Goal: Task Accomplishment & Management: Use online tool/utility

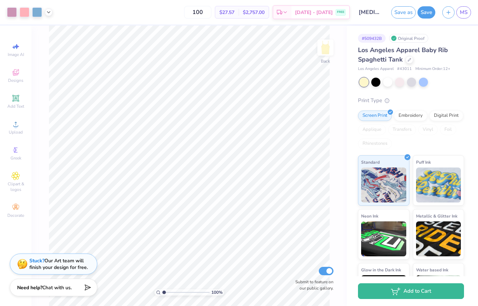
click at [211, 6] on input "100" at bounding box center [197, 12] width 27 height 13
type input "1"
type input "3"
type input "40"
click at [51, 8] on div at bounding box center [29, 12] width 45 height 10
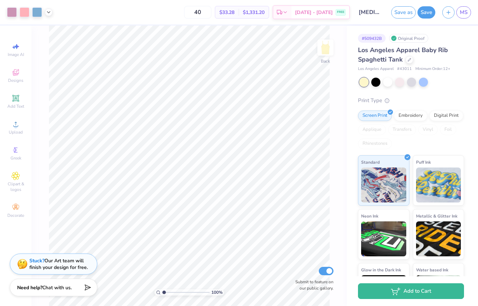
click at [49, 9] on icon at bounding box center [49, 12] width 6 height 6
click at [49, 10] on icon at bounding box center [49, 12] width 6 height 6
click at [26, 5] on div "Art colors" at bounding box center [26, 12] width 52 height 24
click at [26, 8] on div at bounding box center [25, 12] width 10 height 10
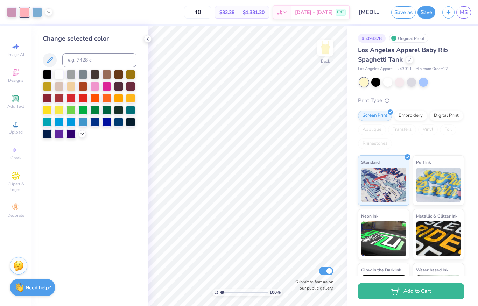
click at [11, 8] on div at bounding box center [12, 12] width 10 height 10
click at [28, 5] on div "Art colors" at bounding box center [26, 12] width 52 height 24
click at [26, 9] on div at bounding box center [25, 12] width 10 height 10
click at [79, 59] on input at bounding box center [99, 60] width 74 height 14
type input "680"
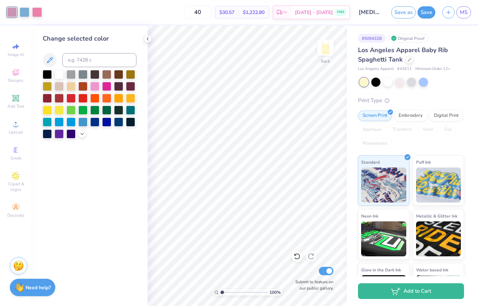
click at [145, 38] on icon at bounding box center [148, 39] width 6 height 6
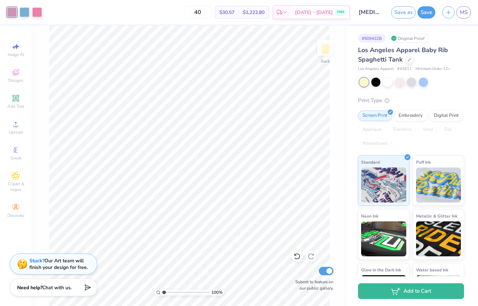
click at [425, 13] on button "Save" at bounding box center [426, 12] width 18 height 12
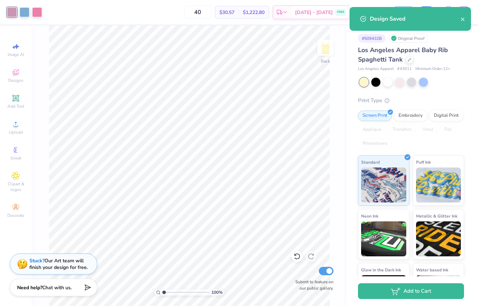
click at [460, 18] on icon "close" at bounding box center [462, 19] width 5 height 6
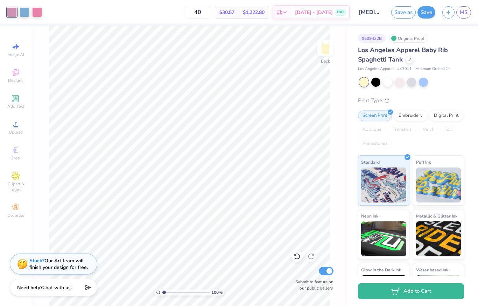
click at [466, 7] on div "Design Saved" at bounding box center [410, 7] width 124 height 3
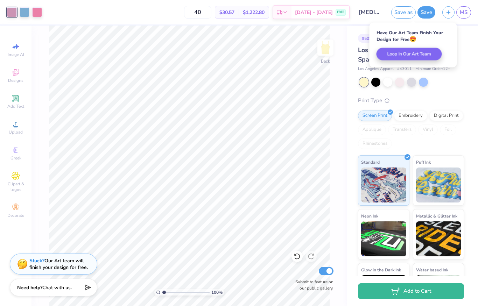
click at [460, 15] on span "MS" at bounding box center [463, 12] width 8 height 8
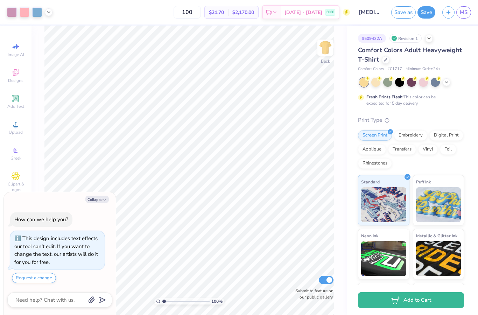
click at [16, 11] on div at bounding box center [12, 12] width 10 height 10
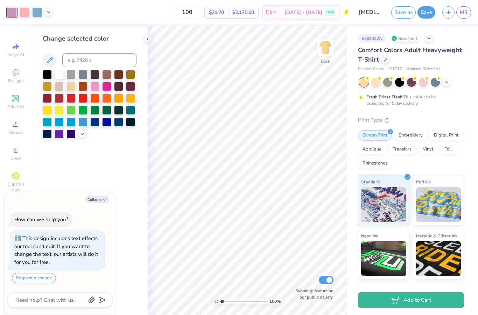
click at [29, 11] on div at bounding box center [25, 12] width 10 height 10
type textarea "x"
click at [94, 59] on input at bounding box center [99, 60] width 74 height 14
type input "680"
type textarea "x"
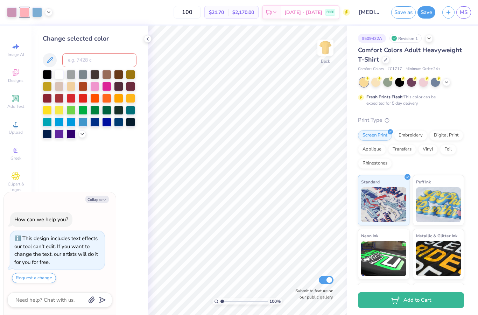
type textarea "x"
type input "V"
click at [141, 38] on div "Change selected color" at bounding box center [89, 170] width 116 height 289
click at [375, 82] on div at bounding box center [375, 82] width 9 height 9
click at [151, 41] on div at bounding box center [148, 39] width 8 height 8
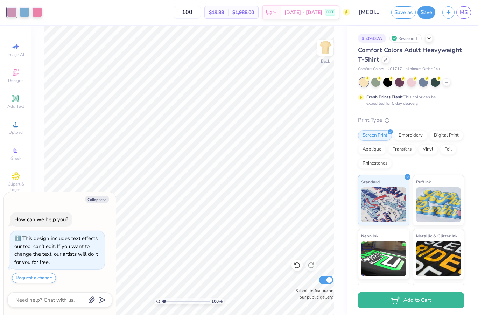
click at [447, 82] on icon at bounding box center [446, 82] width 6 height 6
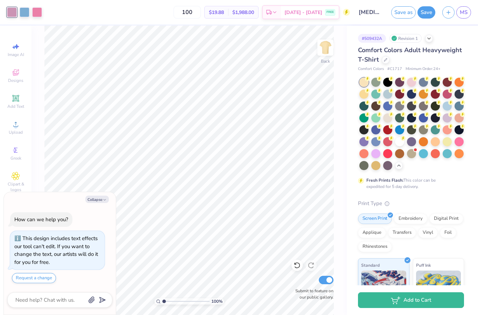
click at [443, 138] on div at bounding box center [446, 141] width 9 height 9
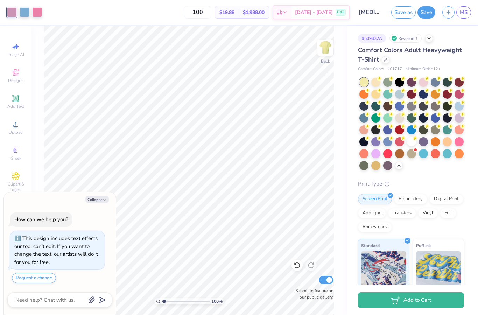
click at [373, 78] on div at bounding box center [375, 82] width 9 height 9
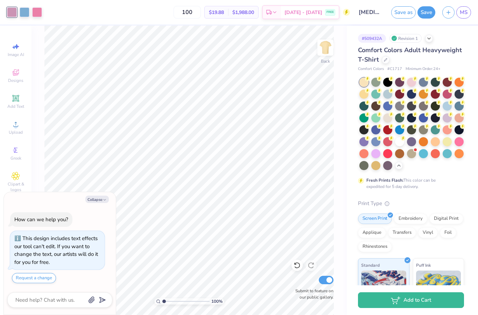
click at [363, 81] on div at bounding box center [363, 82] width 9 height 9
type textarea "x"
click at [463, 186] on div "Fresh Prints Flash: This color can be expedited for 5 day delivery." at bounding box center [411, 134] width 106 height 112
click at [200, 6] on input "100" at bounding box center [186, 12] width 27 height 13
type input "1"
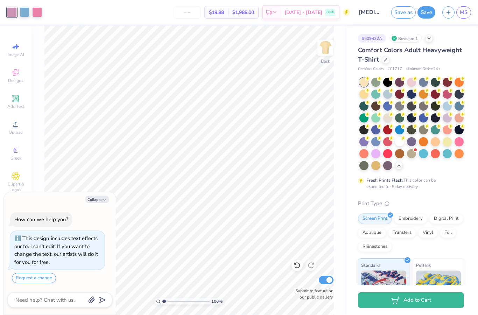
type input "2"
type input "30"
click at [421, 14] on button "Save" at bounding box center [426, 12] width 18 height 12
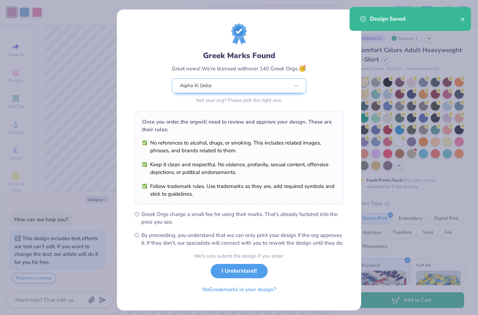
click at [460, 26] on div "Design Saved" at bounding box center [409, 19] width 121 height 24
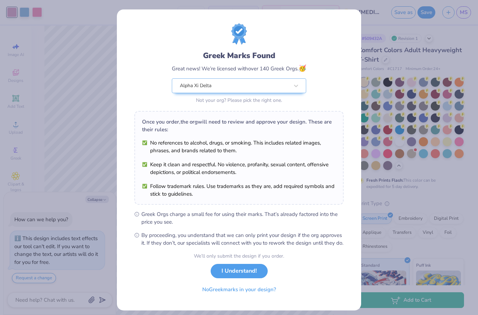
click at [243, 278] on button "I Understand!" at bounding box center [238, 271] width 57 height 14
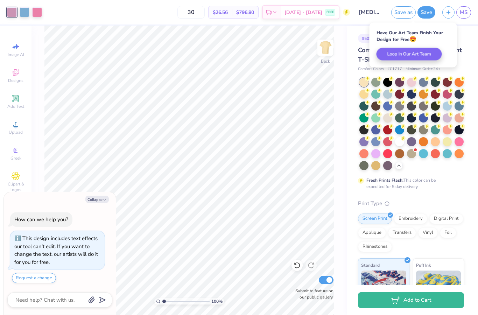
type textarea "x"
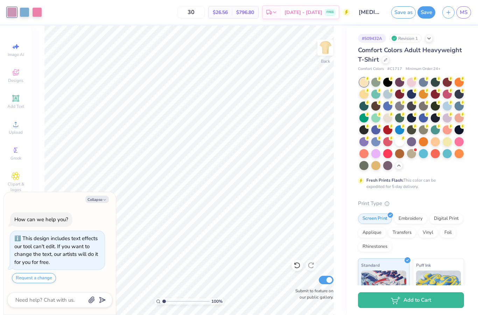
click at [466, 12] on span "MS" at bounding box center [463, 12] width 8 height 8
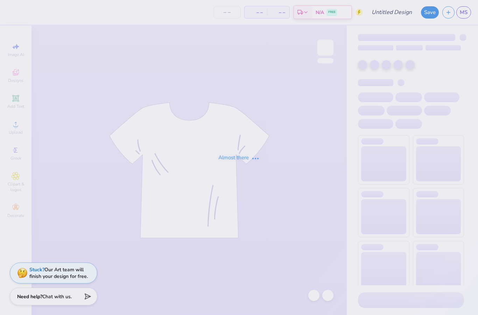
type input "[MEDICAL_DATA] Lulus Formal T-Shirt"
type input "30"
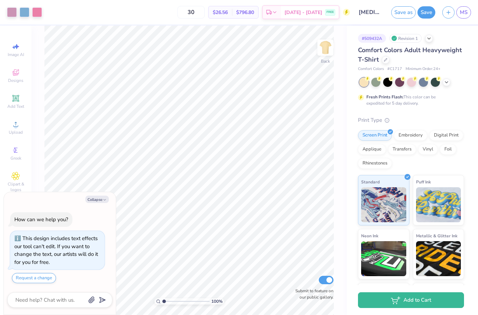
type textarea "x"
type input "1"
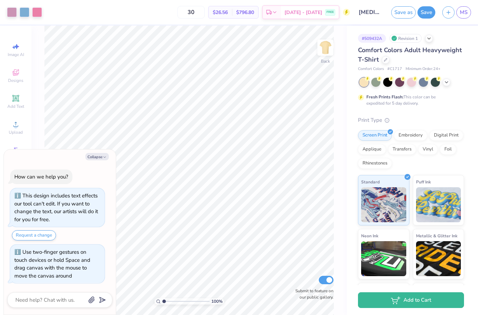
click at [95, 154] on button "Collapse" at bounding box center [96, 156] width 23 height 7
type textarea "x"
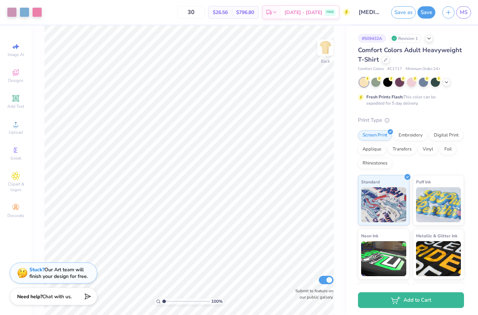
click at [324, 49] on img at bounding box center [325, 48] width 14 height 14
click at [323, 47] on img at bounding box center [325, 48] width 14 height 14
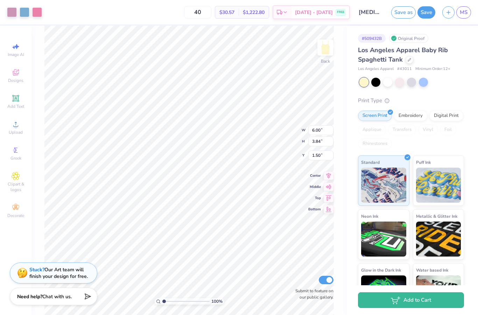
type input "6.76"
type input "4.33"
type input "1.58"
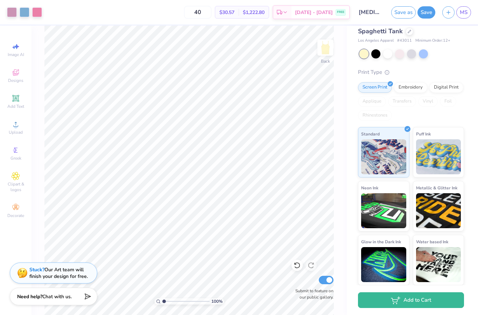
scroll to position [28, 0]
type input "7.18"
type input "4.59"
type input "0.84"
type input "1.20"
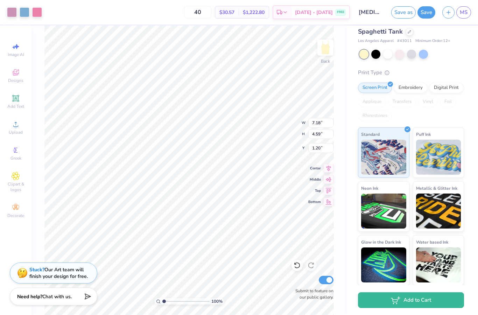
type input "1.15"
click at [423, 12] on button "Save" at bounding box center [426, 12] width 18 height 12
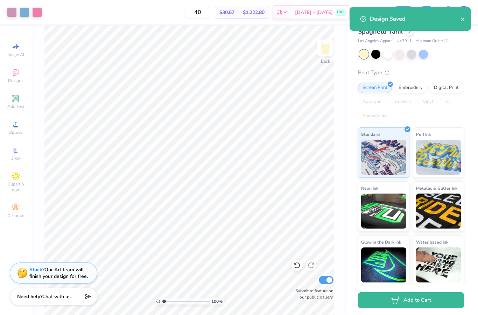
click at [463, 17] on icon "close" at bounding box center [462, 19] width 5 height 6
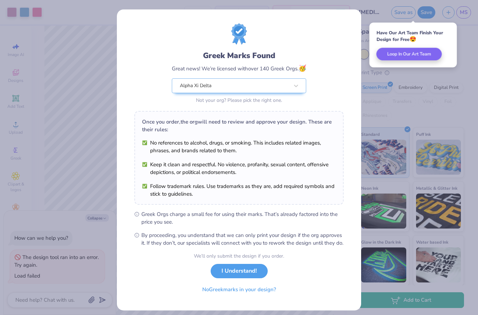
click at [256, 278] on button "I Understand!" at bounding box center [238, 271] width 57 height 14
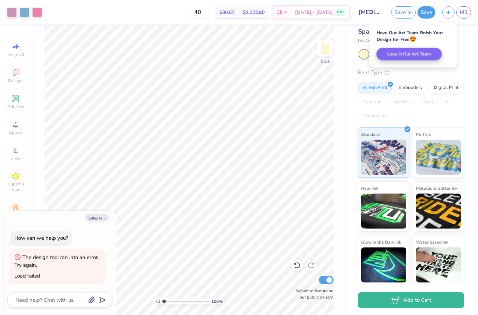
click at [466, 11] on span "MS" at bounding box center [463, 12] width 8 height 8
